Goal: Information Seeking & Learning: Learn about a topic

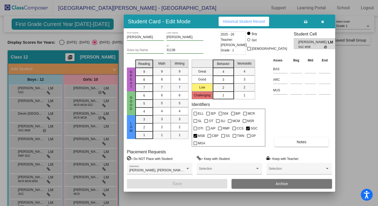
scroll to position [40, 0]
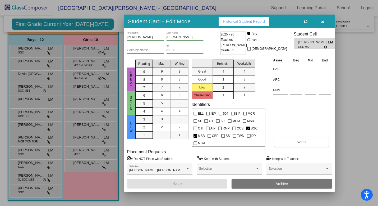
click at [323, 22] on icon "button" at bounding box center [322, 22] width 3 height 4
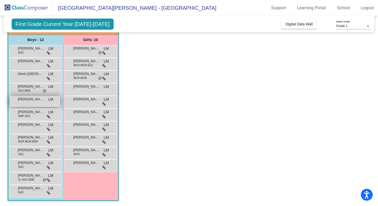
click at [34, 103] on div "[PERSON_NAME] La [PERSON_NAME] lock do_not_disturb_alt" at bounding box center [35, 101] width 51 height 11
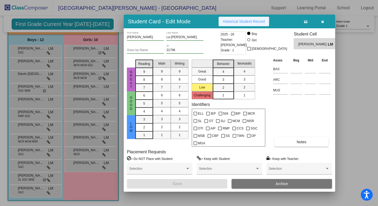
click at [254, 24] on button "Historical Student Record" at bounding box center [244, 22] width 51 height 10
click at [326, 20] on button "button" at bounding box center [322, 22] width 17 height 10
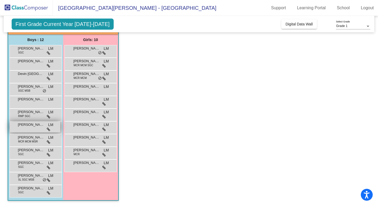
click at [33, 125] on span "[PERSON_NAME]" at bounding box center [31, 124] width 26 height 5
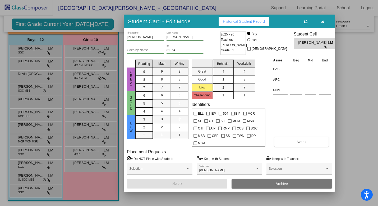
click at [234, 21] on span "Historical Student Record" at bounding box center [244, 21] width 42 height 4
click at [253, 21] on span "Historical Student Record" at bounding box center [244, 21] width 42 height 4
click at [321, 20] on icon "button" at bounding box center [322, 22] width 3 height 4
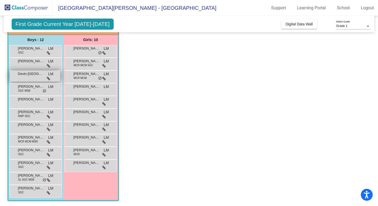
click at [32, 76] on span "Devin [GEOGRAPHIC_DATA]" at bounding box center [31, 73] width 26 height 5
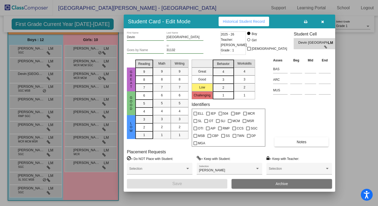
click at [255, 21] on span "Historical Student Record" at bounding box center [244, 21] width 42 height 4
click at [323, 23] on icon "button" at bounding box center [322, 22] width 3 height 4
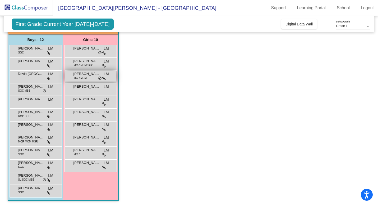
click at [92, 80] on div "[PERSON_NAME] MCM LM lock do_not_disturb_alt" at bounding box center [90, 76] width 51 height 11
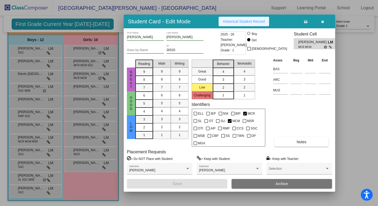
click at [249, 20] on span "Historical Student Record" at bounding box center [244, 21] width 42 height 4
click at [325, 21] on button "button" at bounding box center [322, 22] width 17 height 10
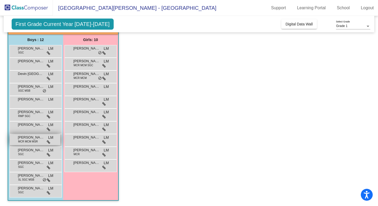
click at [38, 139] on span "[PERSON_NAME]" at bounding box center [31, 137] width 26 height 5
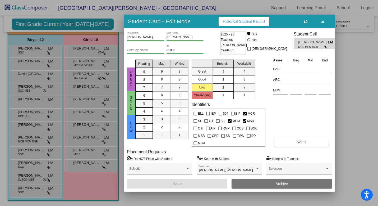
click at [252, 26] on div "Student Card - Edit Mode Historical Student Record" at bounding box center [230, 22] width 212 height 14
click at [252, 20] on span "Historical Student Record" at bounding box center [244, 21] width 42 height 4
click at [322, 22] on icon "button" at bounding box center [322, 22] width 3 height 4
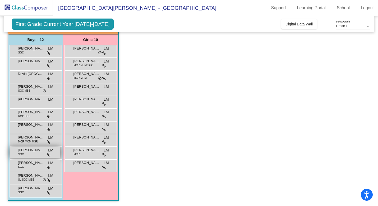
click at [28, 151] on span "[PERSON_NAME]" at bounding box center [31, 149] width 26 height 5
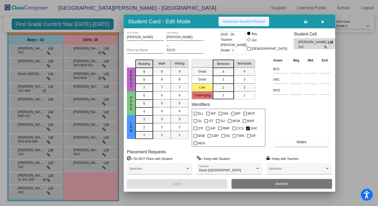
click at [244, 23] on span "Historical Student Record" at bounding box center [244, 21] width 42 height 4
click at [323, 21] on icon "button" at bounding box center [322, 22] width 3 height 4
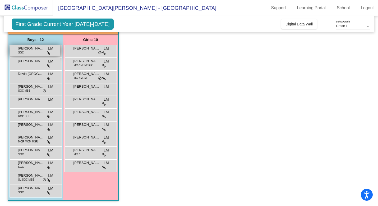
click at [34, 48] on span "[PERSON_NAME]" at bounding box center [31, 48] width 26 height 5
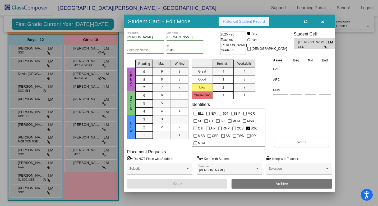
click at [257, 22] on span "Historical Student Record" at bounding box center [244, 21] width 42 height 4
click at [325, 19] on button "button" at bounding box center [322, 22] width 17 height 10
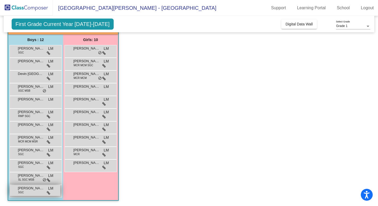
click at [35, 189] on span "[PERSON_NAME]" at bounding box center [31, 187] width 26 height 5
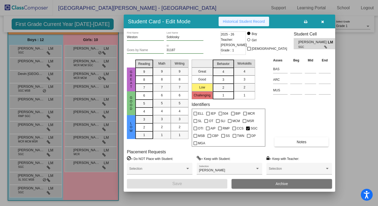
click at [246, 21] on span "Historical Student Record" at bounding box center [244, 21] width 42 height 4
click at [324, 21] on button "button" at bounding box center [322, 22] width 17 height 10
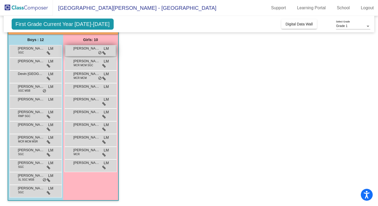
click at [86, 52] on div "[PERSON_NAME] lock do_not_disturb_alt" at bounding box center [90, 50] width 51 height 11
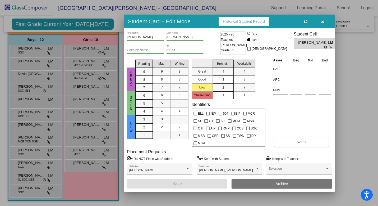
click at [255, 24] on button "Historical Student Record" at bounding box center [244, 22] width 51 height 10
click at [321, 24] on button "button" at bounding box center [322, 22] width 17 height 10
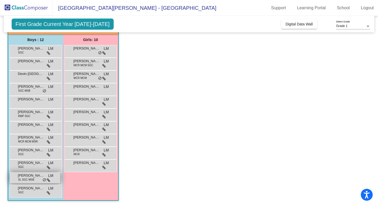
click at [31, 180] on span "SL SGC MSB" at bounding box center [26, 180] width 16 height 4
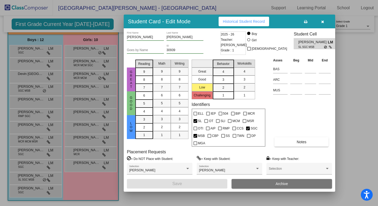
click at [257, 23] on span "Historical Student Record" at bounding box center [244, 21] width 42 height 4
click at [324, 20] on icon "button" at bounding box center [322, 22] width 3 height 4
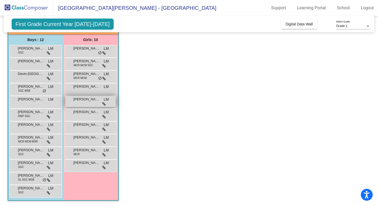
click at [91, 100] on span "[PERSON_NAME]" at bounding box center [87, 99] width 26 height 5
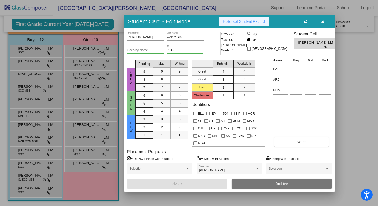
click at [264, 22] on span "Historical Student Record" at bounding box center [244, 21] width 42 height 4
click at [321, 22] on icon "button" at bounding box center [322, 22] width 3 height 4
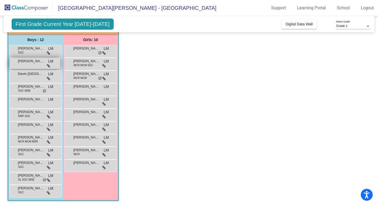
click at [37, 66] on div "[PERSON_NAME] LM lock do_not_disturb_alt" at bounding box center [35, 63] width 51 height 11
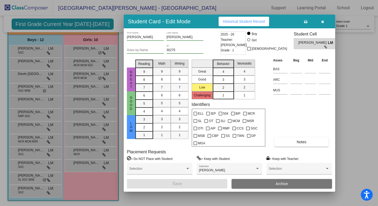
click at [253, 16] on div "Student Card - Edit Mode Historical Student Record" at bounding box center [230, 22] width 212 height 14
click at [253, 22] on span "Historical Student Record" at bounding box center [244, 21] width 42 height 4
click at [322, 22] on icon "button" at bounding box center [322, 22] width 3 height 4
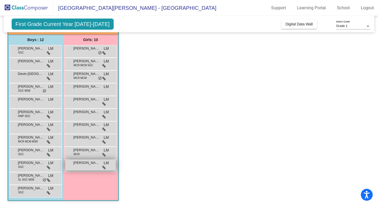
click at [89, 165] on span "[PERSON_NAME]" at bounding box center [87, 162] width 26 height 5
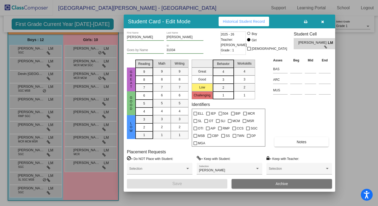
click at [247, 24] on button "Historical Student Record" at bounding box center [244, 22] width 51 height 10
click at [320, 23] on button "button" at bounding box center [322, 22] width 17 height 10
